Goal: Task Accomplishment & Management: Complete application form

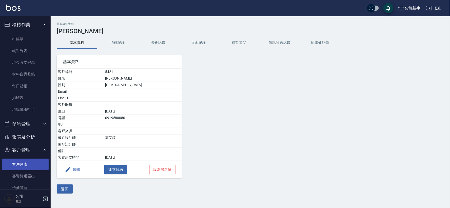
click at [22, 166] on link "客戶列表" at bounding box center [25, 164] width 47 height 12
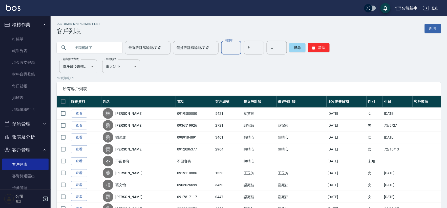
click at [227, 46] on input "民國年" at bounding box center [231, 48] width 20 height 14
type input "92"
type input "11"
type input "04"
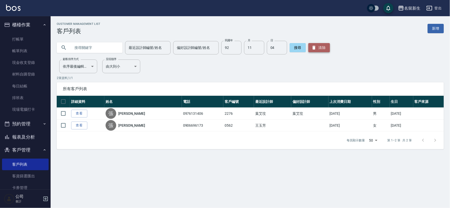
click at [308, 49] on button "清除" at bounding box center [319, 47] width 22 height 9
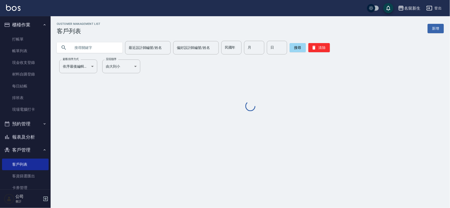
click at [225, 49] on div "民國年 民國年" at bounding box center [231, 48] width 20 height 14
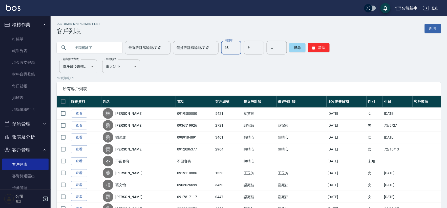
type input "68"
type input "07"
type input "13"
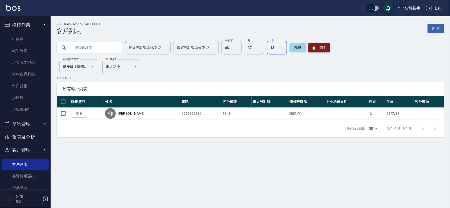
click at [313, 46] on icon "button" at bounding box center [313, 47] width 5 height 5
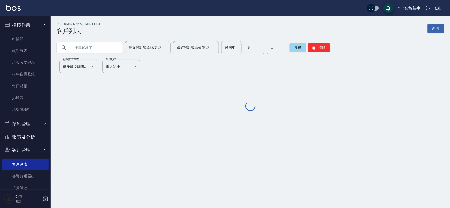
click at [229, 49] on input "民國年" at bounding box center [231, 48] width 20 height 14
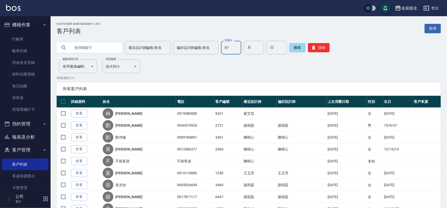
type input "87"
type input "08"
type input "06"
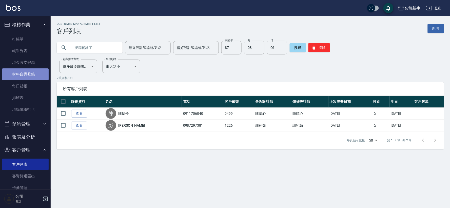
click at [26, 79] on link "材料自購登錄" at bounding box center [25, 74] width 47 height 12
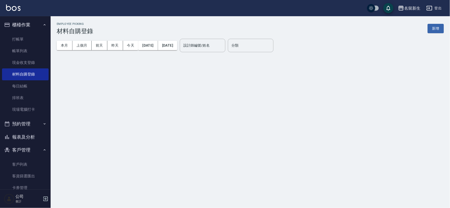
drag, startPoint x: 436, startPoint y: 29, endPoint x: 211, endPoint y: 99, distance: 235.4
click at [436, 29] on button "新增" at bounding box center [435, 28] width 16 height 9
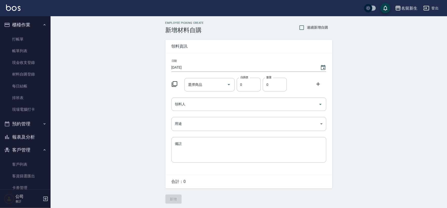
click at [175, 87] on icon at bounding box center [175, 84] width 6 height 6
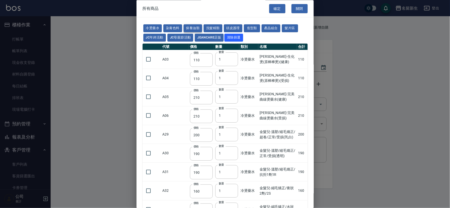
click at [193, 27] on button "保養油類" at bounding box center [192, 29] width 19 height 8
type input "330"
type input "50"
type input "330"
type input "50"
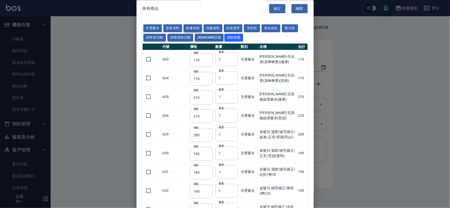
type input "30"
type input "960"
type input "1040"
type input "1520"
type input "120"
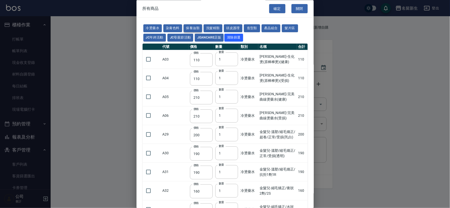
type input "1300"
type input "1520"
type input "2000"
type input "240"
type input "50"
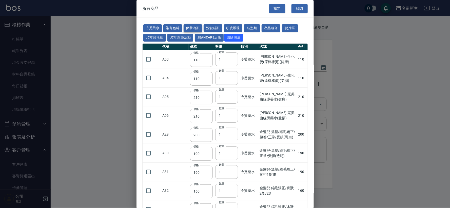
type input "400"
type input "800"
type input "700"
type input "272"
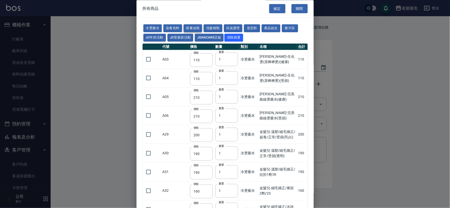
type input "2450"
type input "450"
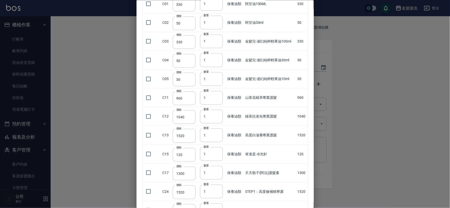
scroll to position [56, 0]
click at [208, 155] on input "1" at bounding box center [211, 153] width 23 height 14
click at [150, 154] on input "checkbox" at bounding box center [148, 153] width 11 height 11
checkbox input "true"
click at [210, 156] on input "1" at bounding box center [211, 153] width 23 height 14
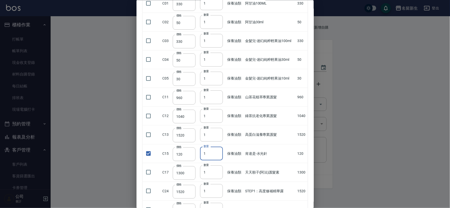
click at [210, 156] on input "1" at bounding box center [211, 153] width 23 height 14
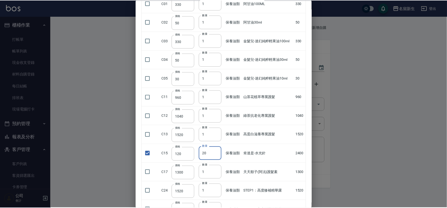
scroll to position [0, 0]
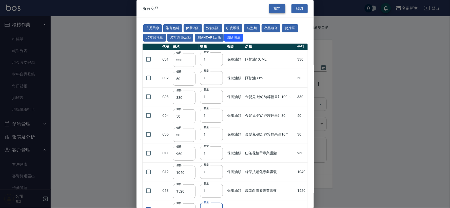
type input "20"
click at [280, 10] on button "確定" at bounding box center [277, 8] width 16 height 9
type input "肯達是-水光針"
type input "120"
type input "20"
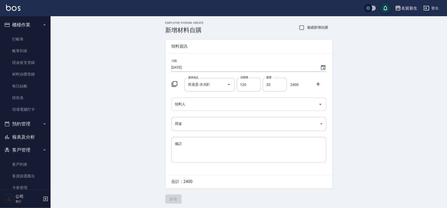
click at [189, 104] on input "領料人" at bounding box center [245, 104] width 143 height 9
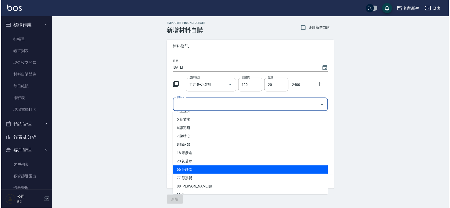
scroll to position [13, 0]
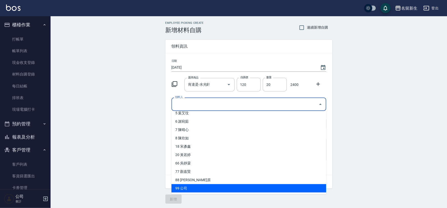
click at [177, 188] on li "99 公司" at bounding box center [249, 188] width 155 height 8
type input "公司"
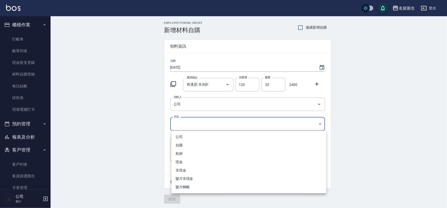
click at [190, 121] on body "名留新生 登出 櫃檯作業 打帳單 帳單列表 現金收支登錄 材料自購登錄 每日結帳 排班表 現場電腦打卡 預約管理 預約管理 單日預約紀錄 單週預約紀錄 報表及…" at bounding box center [223, 104] width 447 height 208
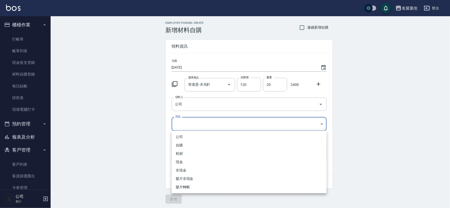
click at [189, 136] on li "公司" at bounding box center [249, 137] width 155 height 8
type input "公司"
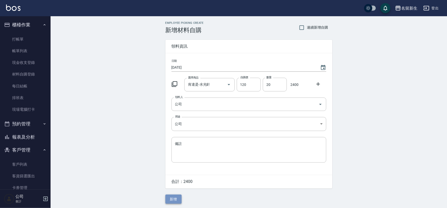
click at [176, 198] on button "新增" at bounding box center [173, 198] width 16 height 9
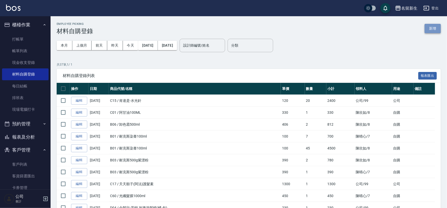
click at [431, 26] on button "新增" at bounding box center [433, 28] width 16 height 9
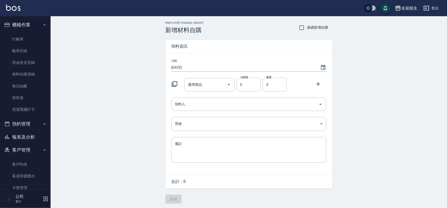
click at [174, 87] on div at bounding box center [176, 83] width 13 height 9
click at [174, 83] on icon at bounding box center [175, 84] width 6 height 6
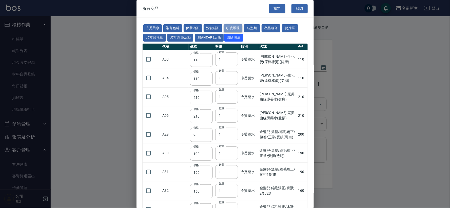
click at [230, 25] on button "頭皮護理" at bounding box center [233, 29] width 19 height 8
type input "315"
type input "273"
type input "1183"
type input "798"
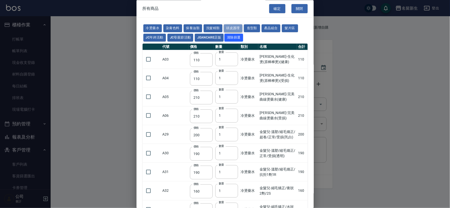
type input "481"
type input "640"
type input "308"
type input "245"
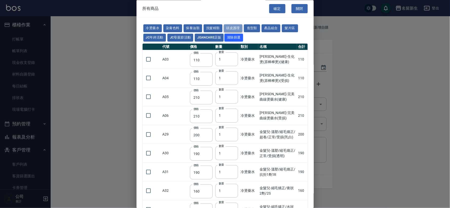
type input "350"
type input "1260"
type input "440"
type input "420"
type input "740"
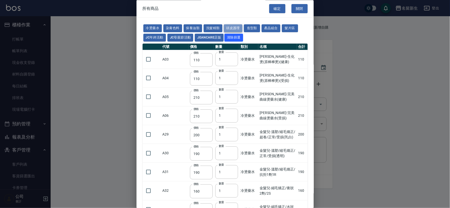
type input "500"
type input "690"
type input "650"
type input "600"
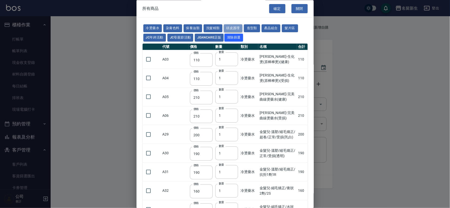
type input "450"
type input "500"
type input "540"
type input "420"
type input "50"
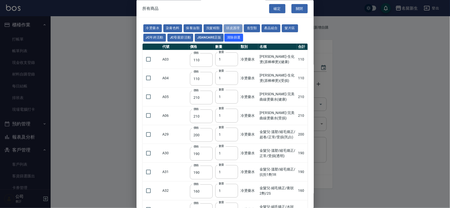
type input "300"
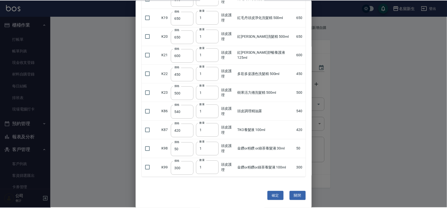
scroll to position [343, 0]
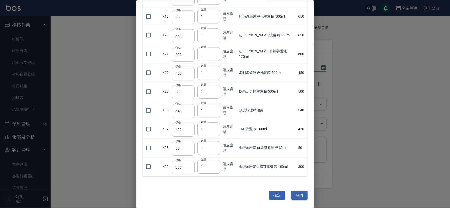
click at [301, 195] on button "關閉" at bounding box center [299, 194] width 16 height 9
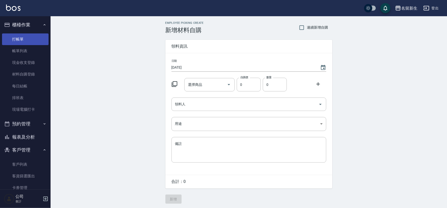
click at [18, 40] on link "打帳單" at bounding box center [25, 39] width 47 height 12
